Goal: Task Accomplishment & Management: Manage account settings

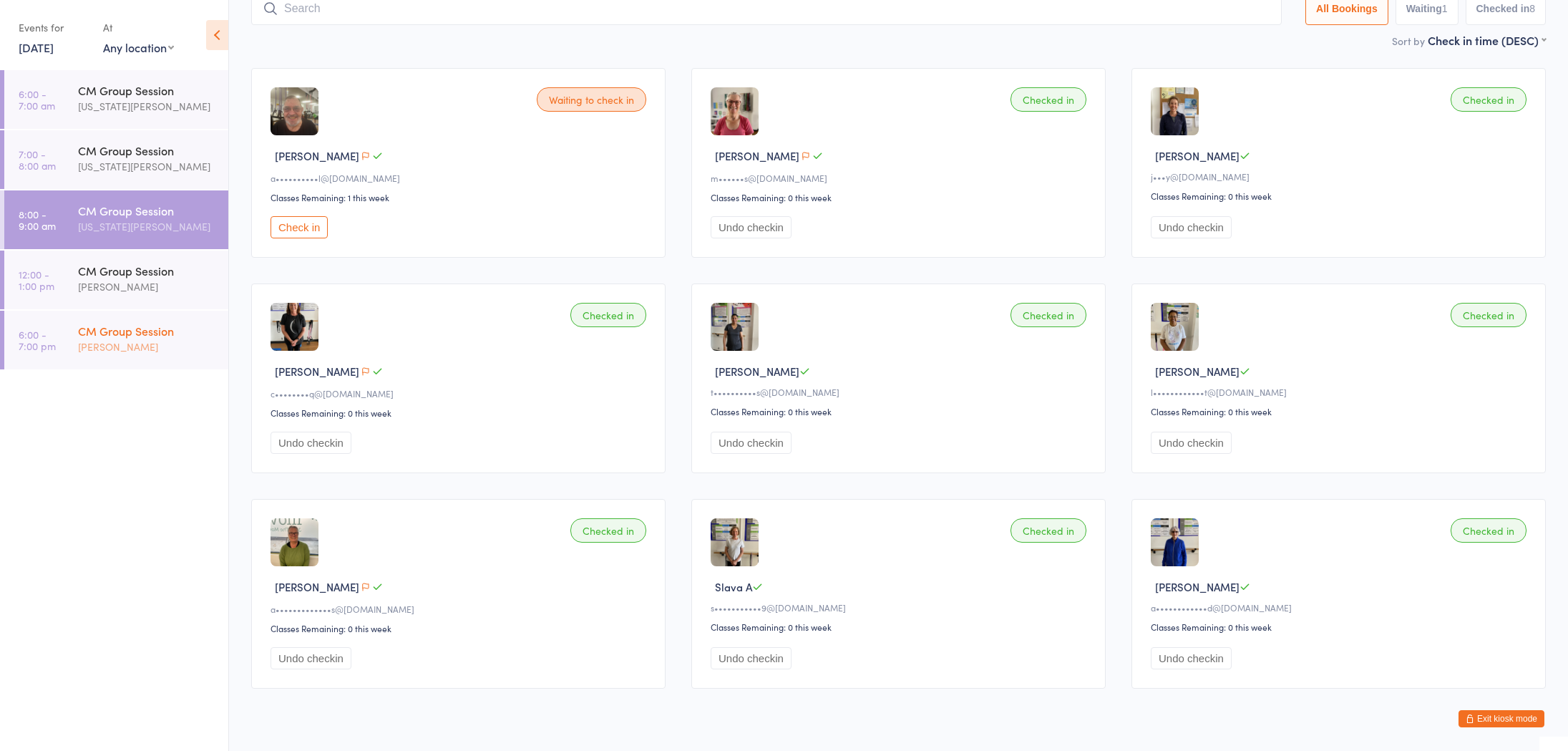
click at [140, 339] on div "[PERSON_NAME]" at bounding box center [147, 347] width 138 height 17
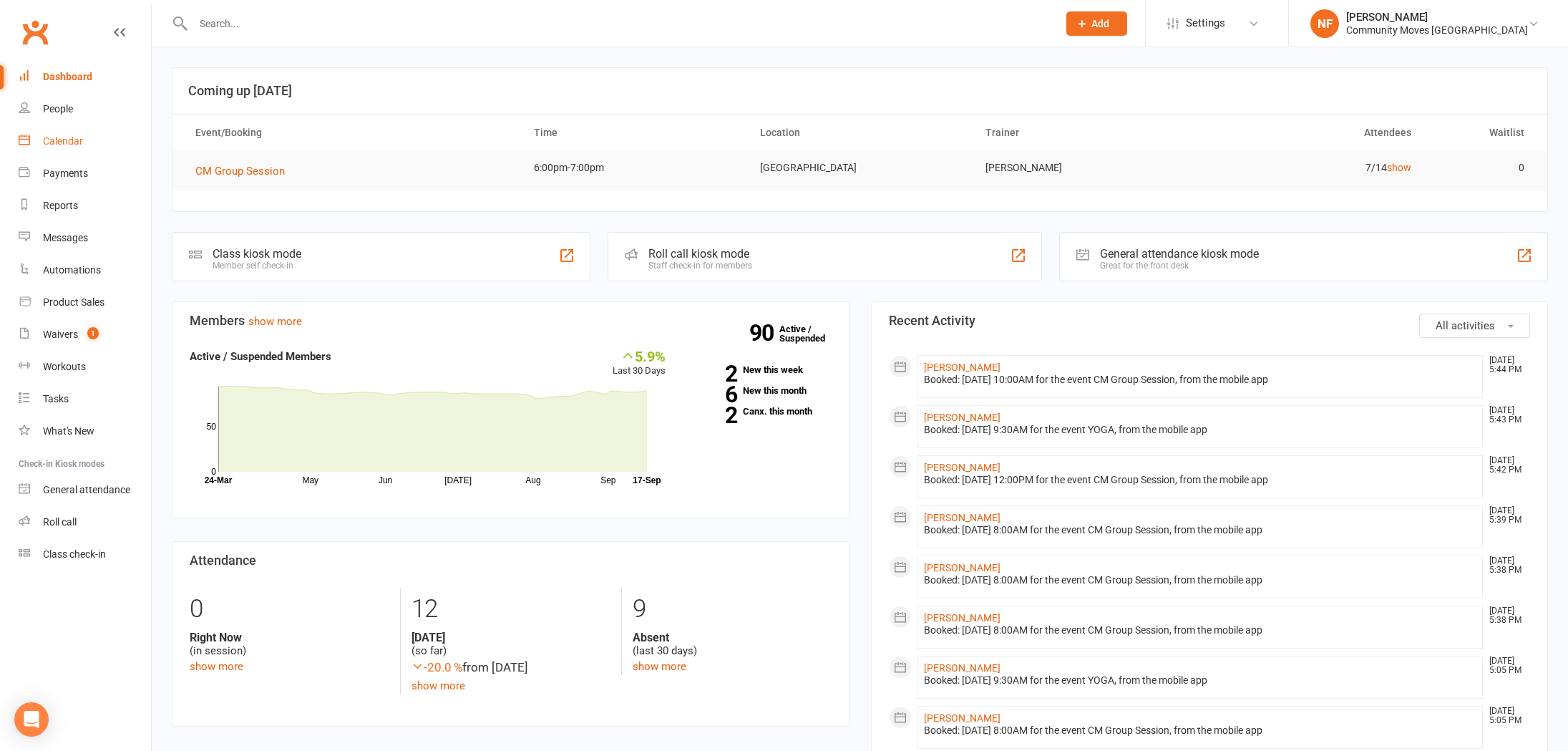
click at [60, 140] on div "Calendar" at bounding box center [63, 141] width 40 height 11
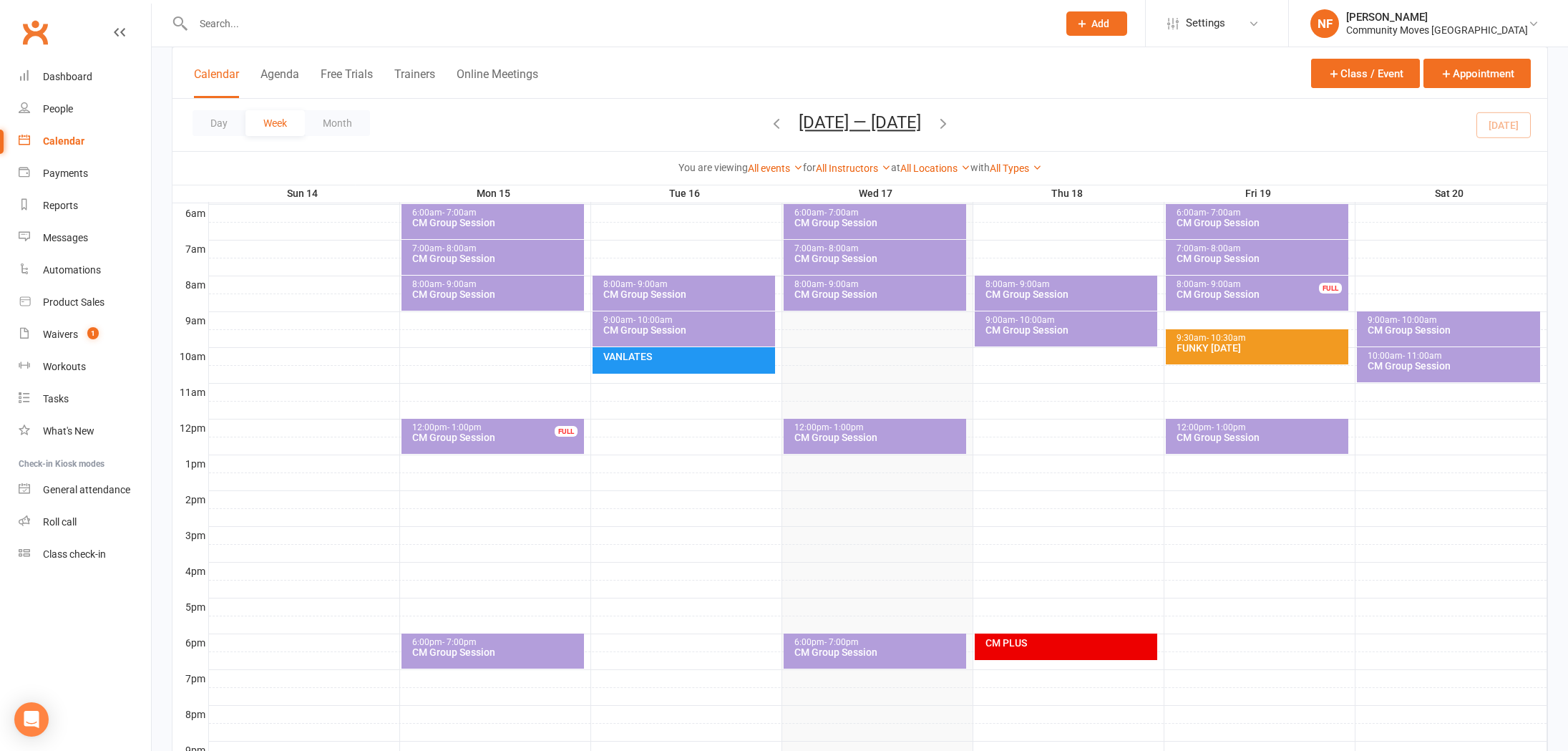
scroll to position [440, 0]
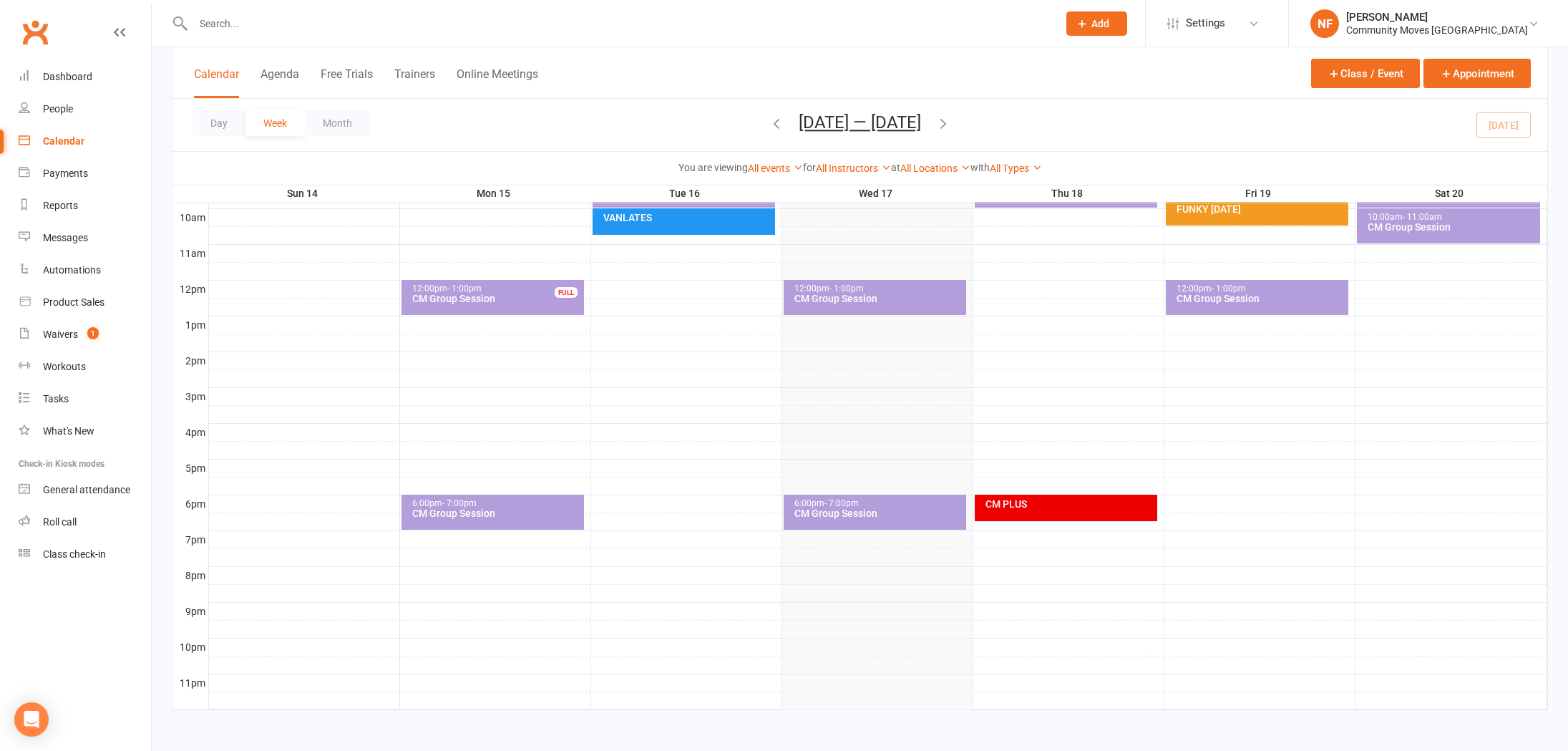
click at [883, 514] on div "CM Group Session" at bounding box center [878, 513] width 169 height 10
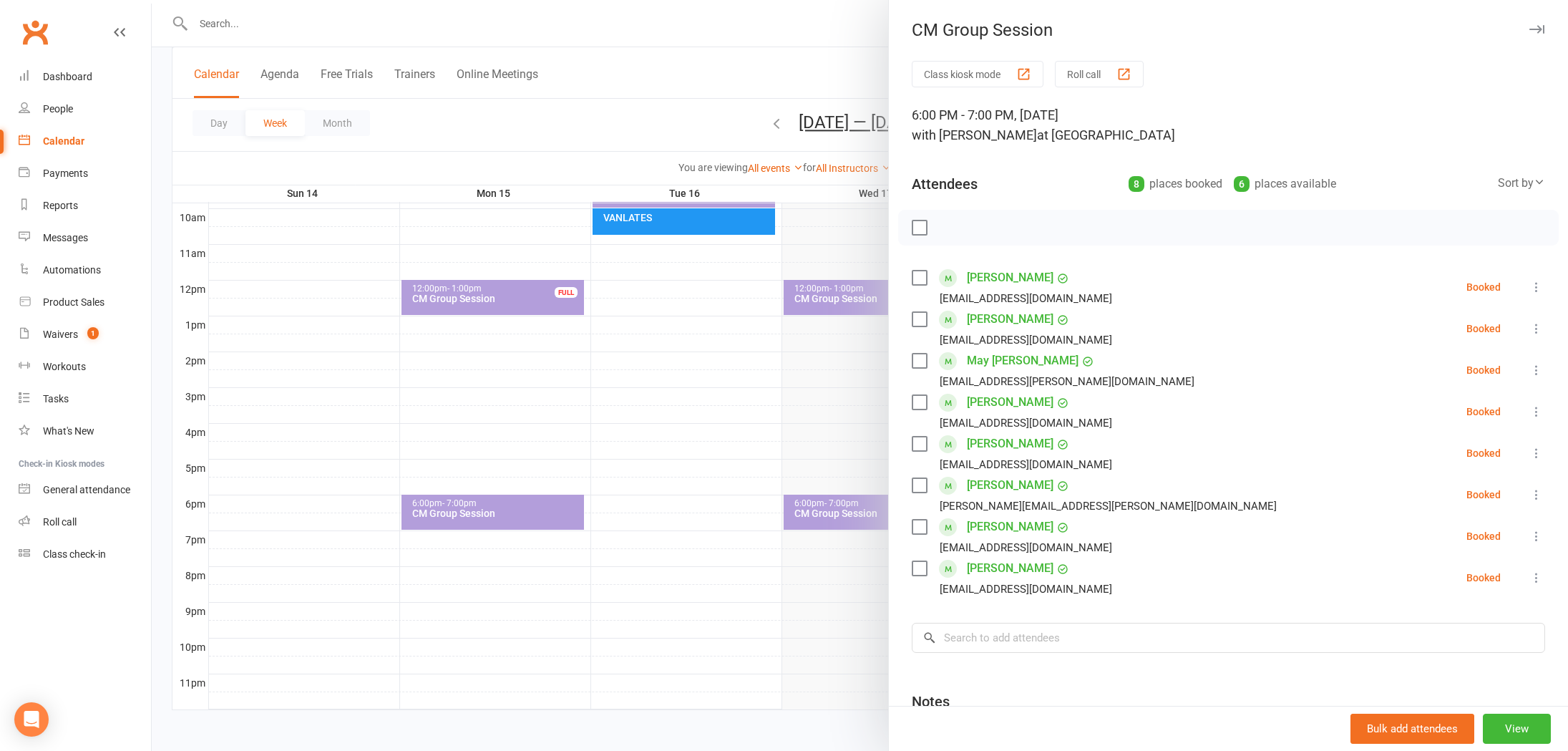
click at [919, 274] on label at bounding box center [919, 278] width 14 height 14
drag, startPoint x: 919, startPoint y: 403, endPoint x: 920, endPoint y: 419, distance: 16.0
click at [920, 403] on label at bounding box center [919, 403] width 14 height 14
click at [918, 444] on label at bounding box center [919, 444] width 14 height 14
click at [920, 484] on label at bounding box center [919, 485] width 14 height 14
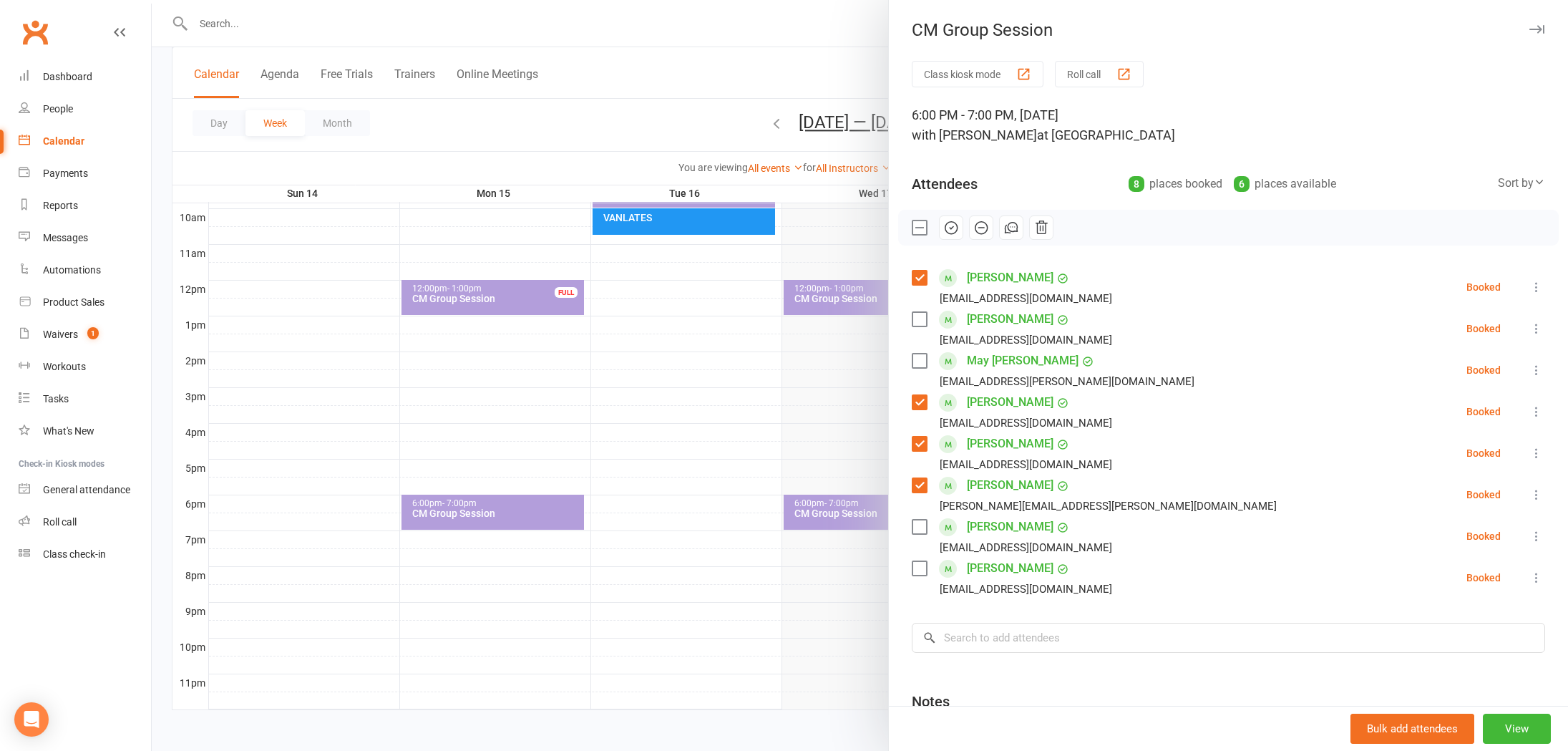
click at [917, 525] on label at bounding box center [919, 527] width 14 height 14
click at [920, 568] on label at bounding box center [919, 568] width 14 height 14
click at [919, 319] on label at bounding box center [919, 319] width 14 height 14
click at [920, 359] on label at bounding box center [919, 361] width 14 height 14
click at [952, 230] on icon "button" at bounding box center [951, 228] width 16 height 16
